Goal: Navigation & Orientation: Find specific page/section

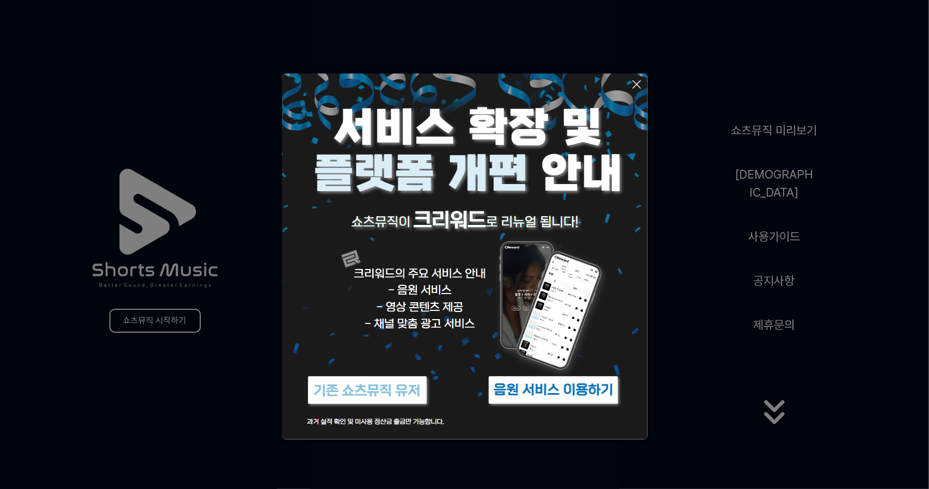
click at [408, 394] on img at bounding box center [367, 390] width 136 height 41
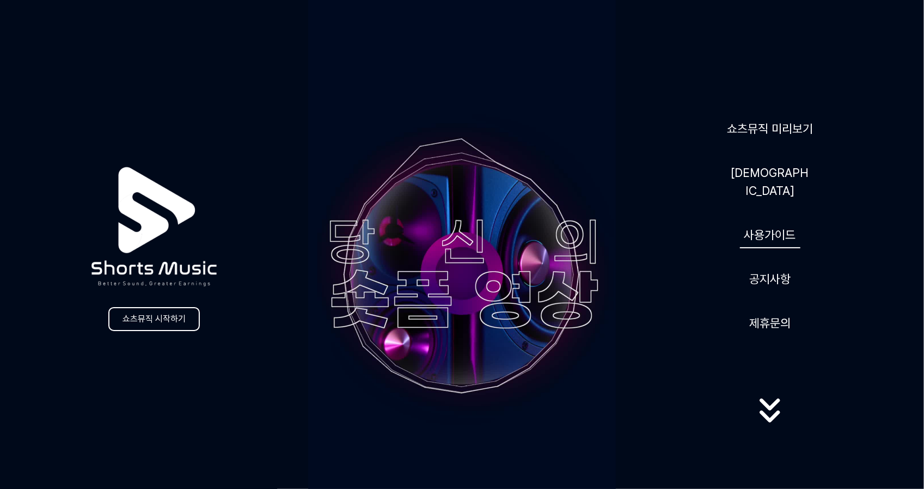
click at [782, 235] on link "사용가이드" at bounding box center [770, 235] width 60 height 27
click at [767, 180] on link "[DEMOGRAPHIC_DATA]" at bounding box center [769, 182] width 87 height 45
